Goal: Obtain resource: Download file/media

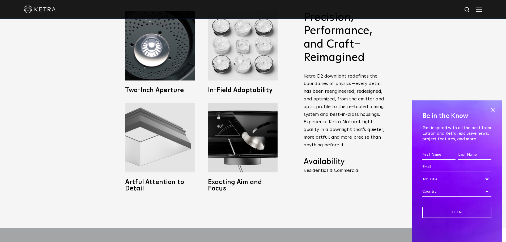
click at [169, 135] on img at bounding box center [160, 138] width 70 height 70
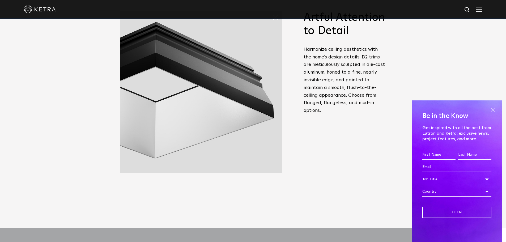
click at [492, 109] on span at bounding box center [493, 110] width 8 height 8
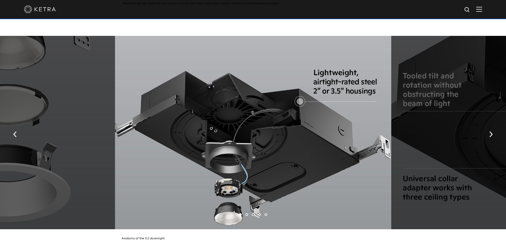
scroll to position [956, 0]
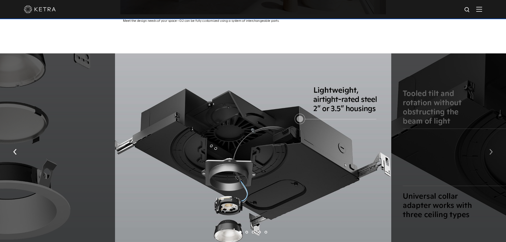
click at [491, 155] on img "button" at bounding box center [490, 152] width 3 height 6
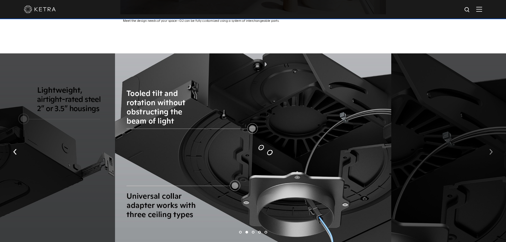
click at [491, 155] on img "button" at bounding box center [490, 152] width 3 height 6
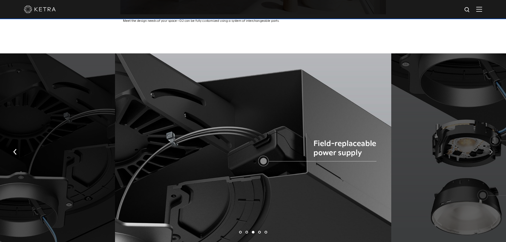
click at [491, 155] on img "button" at bounding box center [490, 152] width 3 height 6
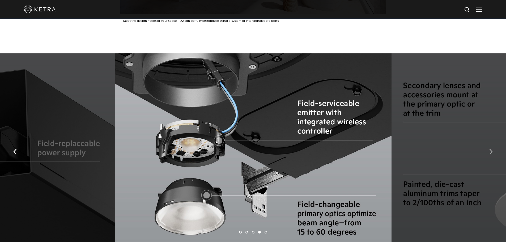
click at [491, 155] on img "button" at bounding box center [490, 152] width 3 height 6
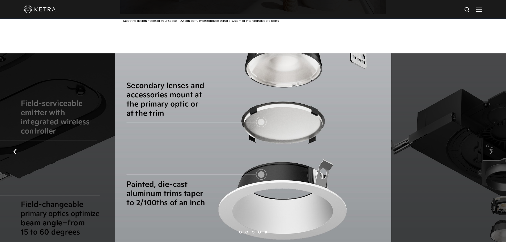
click at [491, 155] on img "button" at bounding box center [490, 152] width 3 height 6
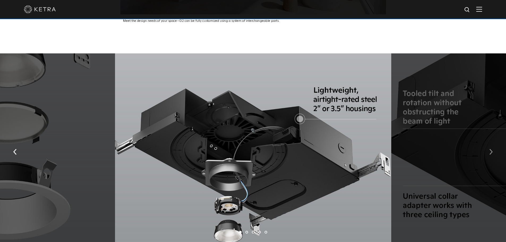
click at [491, 155] on img "button" at bounding box center [490, 152] width 3 height 6
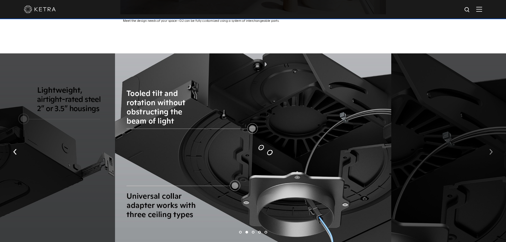
click at [491, 155] on img "button" at bounding box center [490, 152] width 3 height 6
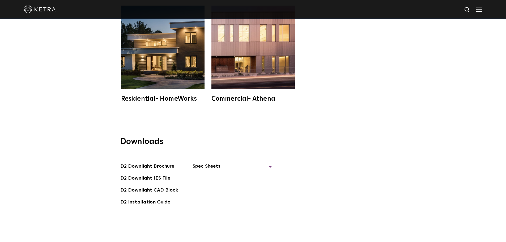
scroll to position [1513, 0]
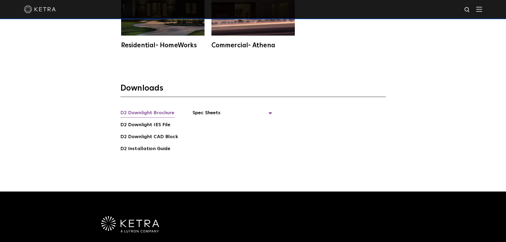
click at [153, 111] on link "D2 Downlight Brochure" at bounding box center [147, 113] width 54 height 8
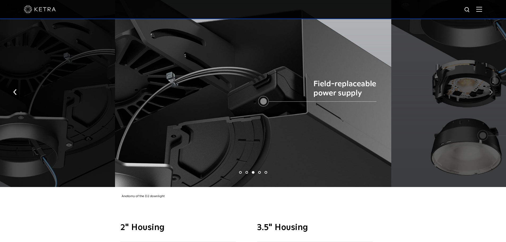
click at [492, 95] on button "button" at bounding box center [490, 91] width 11 height 18
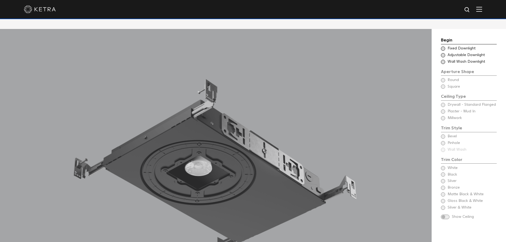
scroll to position [451, 0]
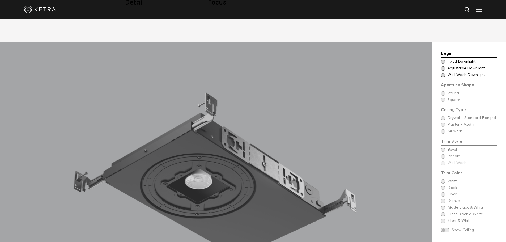
click at [442, 62] on span at bounding box center [443, 62] width 4 height 4
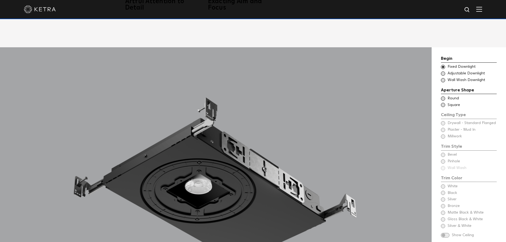
click at [443, 94] on div "Aperture Shape Ceiling Type Round Drywall - Standard Flanged Round Ceiling Type…" at bounding box center [469, 97] width 56 height 21
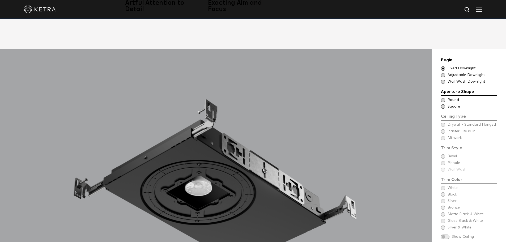
click at [442, 69] on span at bounding box center [443, 68] width 4 height 4
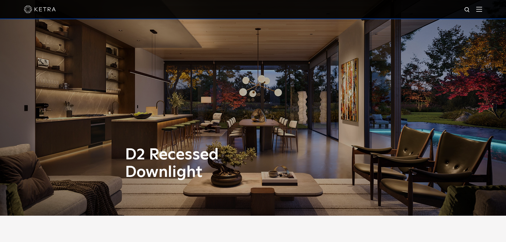
scroll to position [0, 0]
